Goal: Navigation & Orientation: Find specific page/section

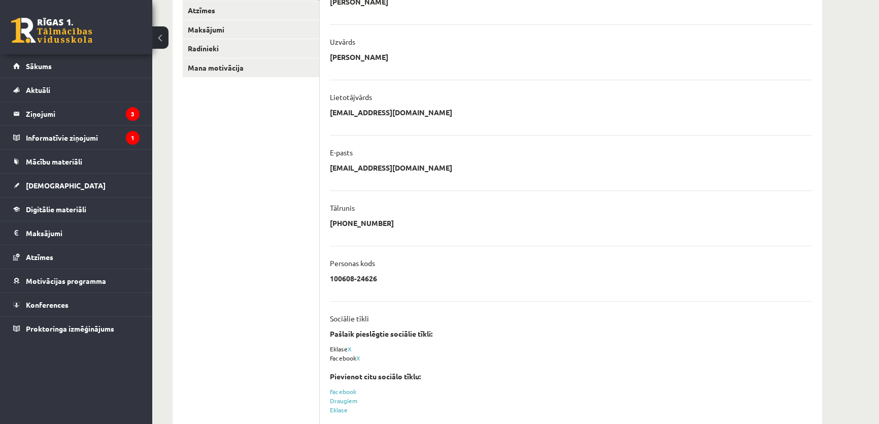
scroll to position [5, 0]
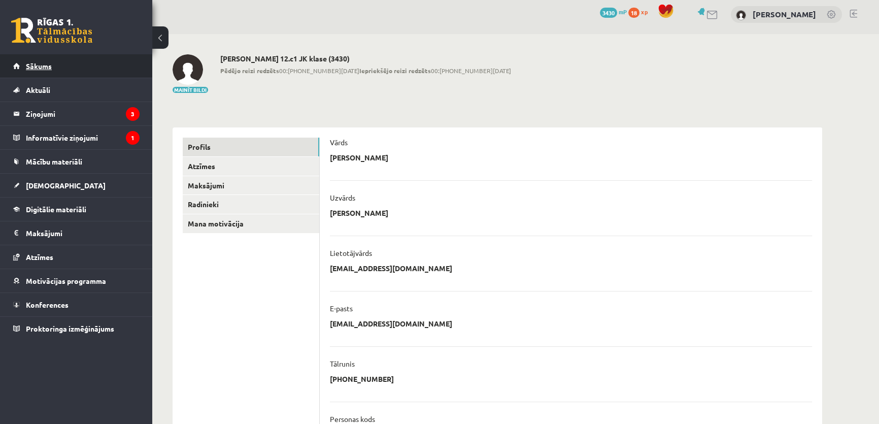
click at [126, 72] on link "Sākums" at bounding box center [76, 65] width 126 height 23
